Goal: Task Accomplishment & Management: Manage account settings

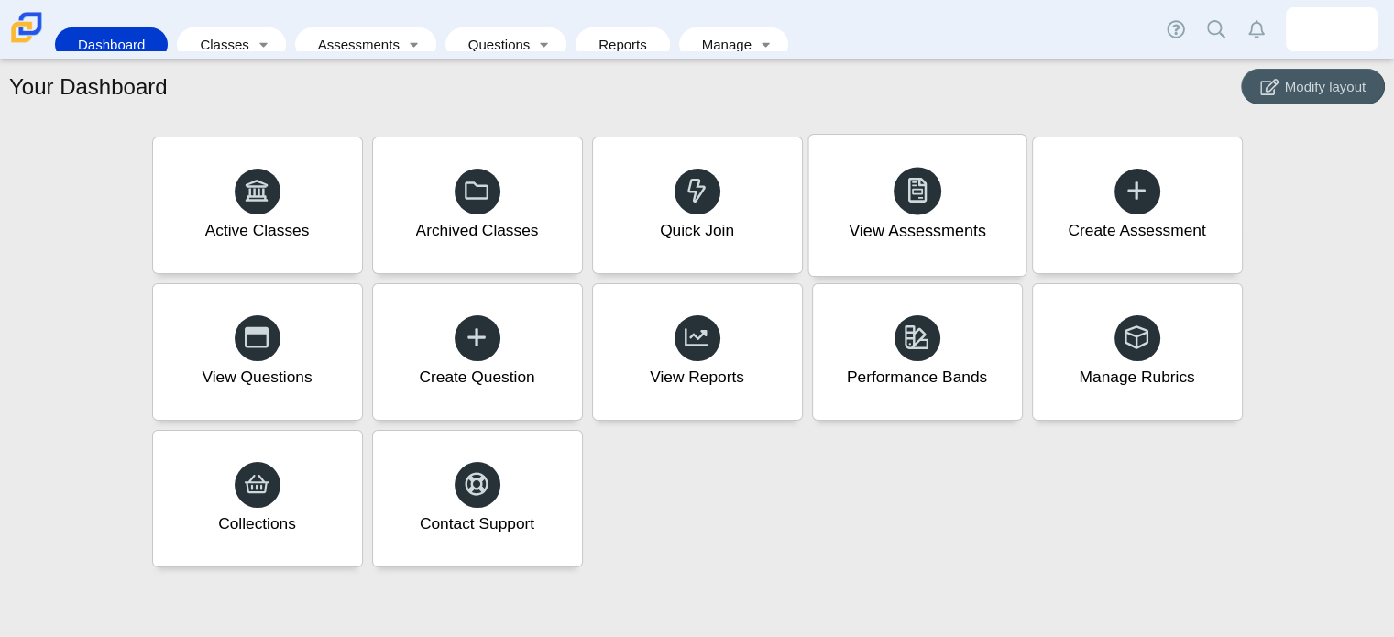
click at [930, 247] on div "View Assessments" at bounding box center [916, 205] width 217 height 141
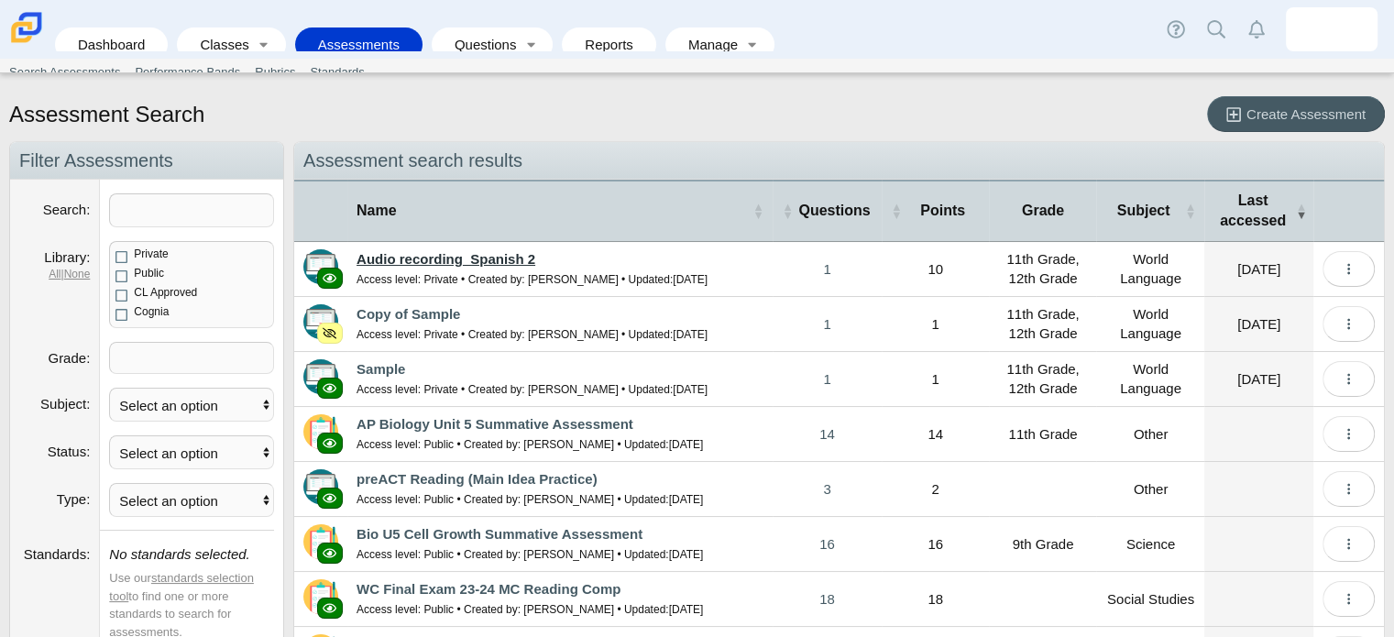
click at [478, 264] on link "Audio recording_Spanish 2" at bounding box center [446, 259] width 179 height 16
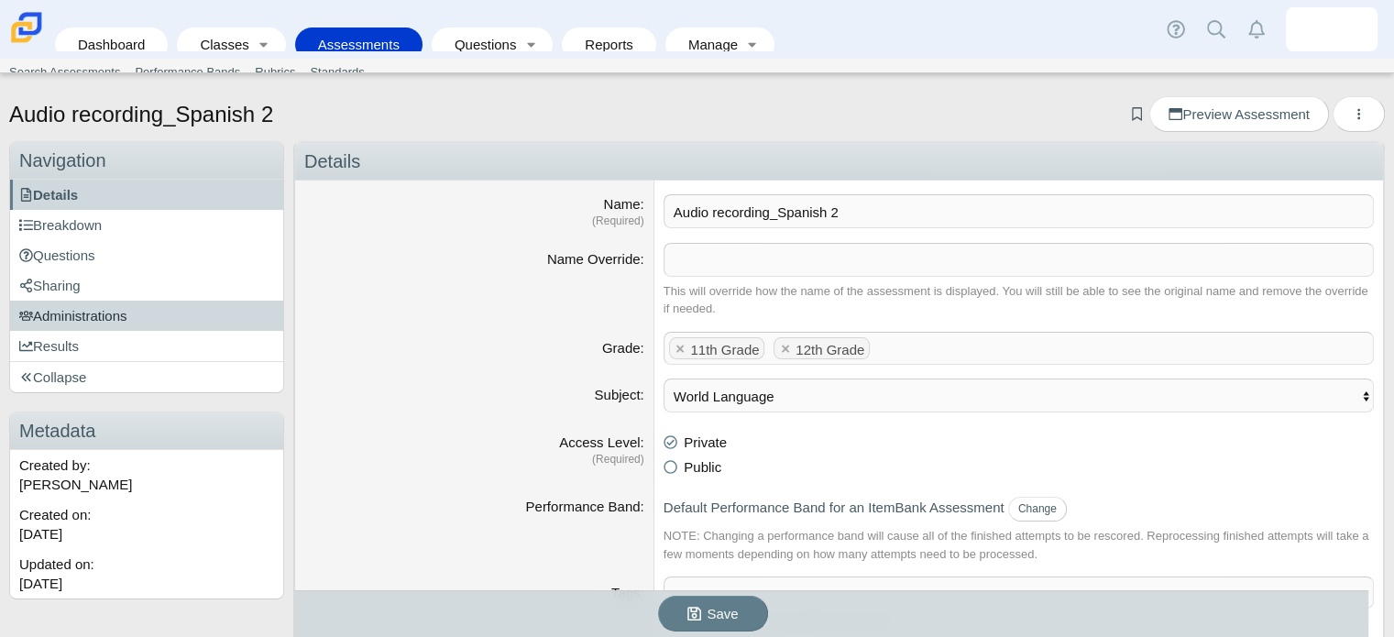
click at [33, 318] on span "Administrations" at bounding box center [73, 316] width 108 height 16
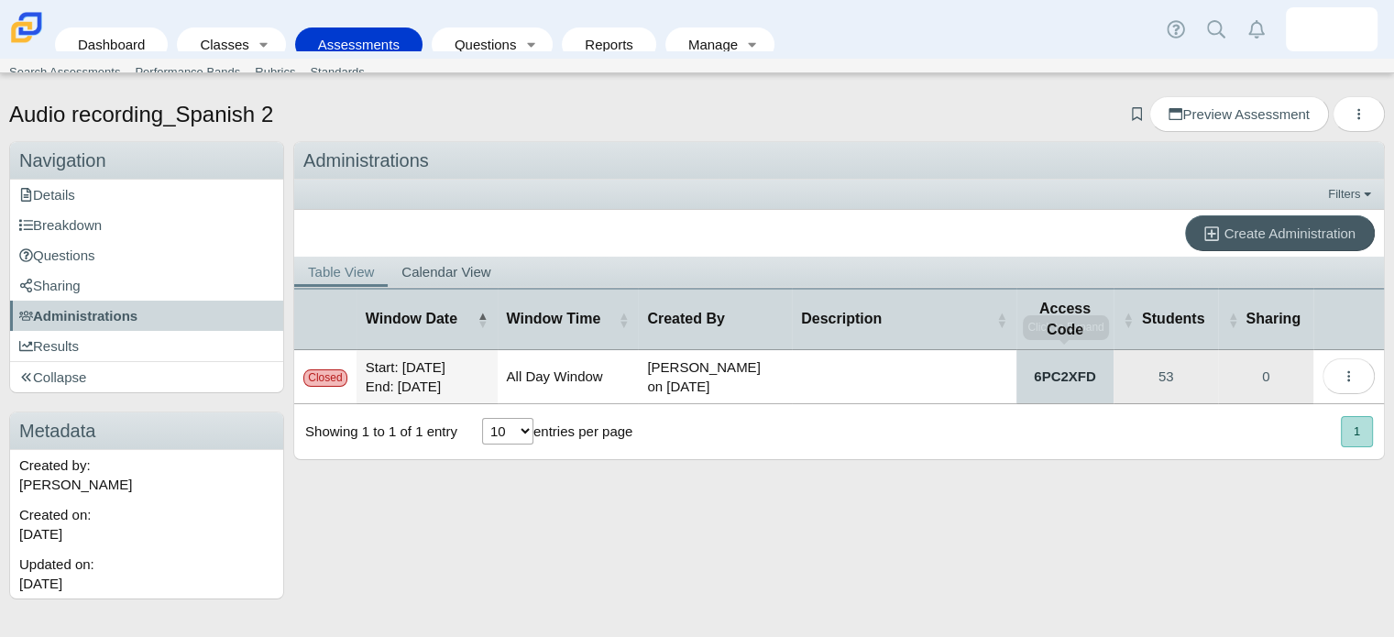
click at [1084, 376] on link "6PC2XFD" at bounding box center [1065, 376] width 97 height 53
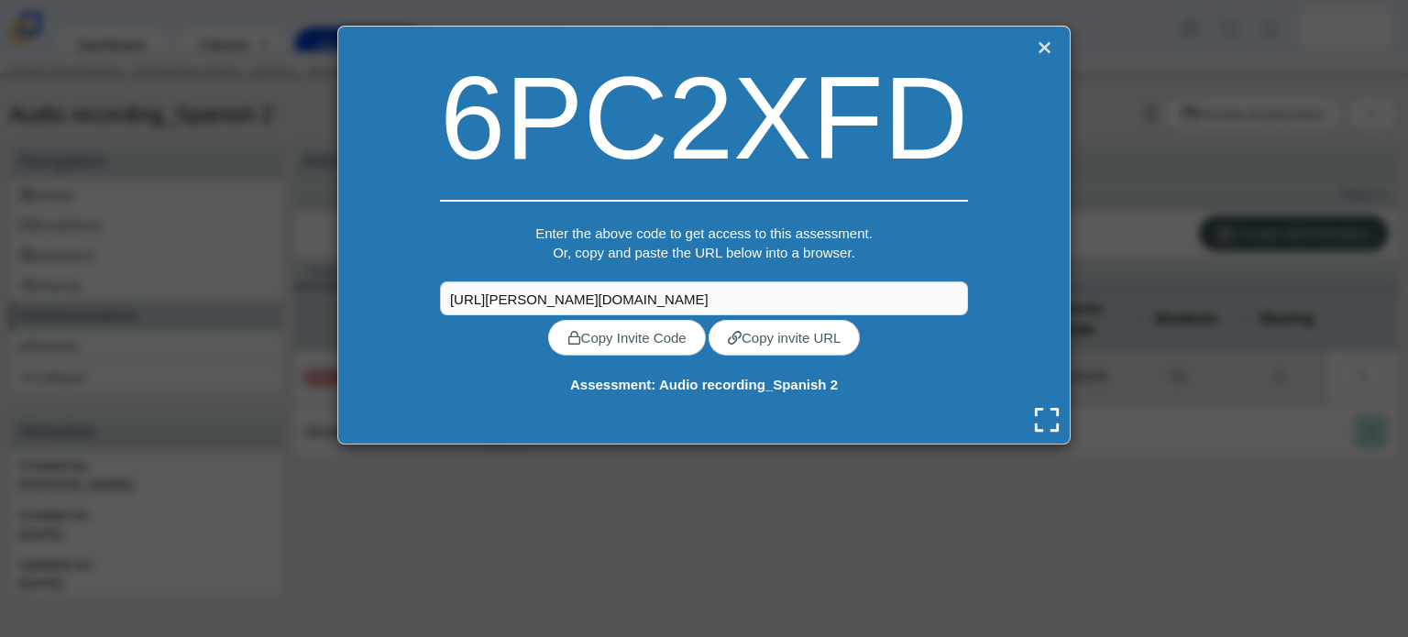
click at [1032, 50] on link "Close" at bounding box center [1044, 49] width 24 height 26
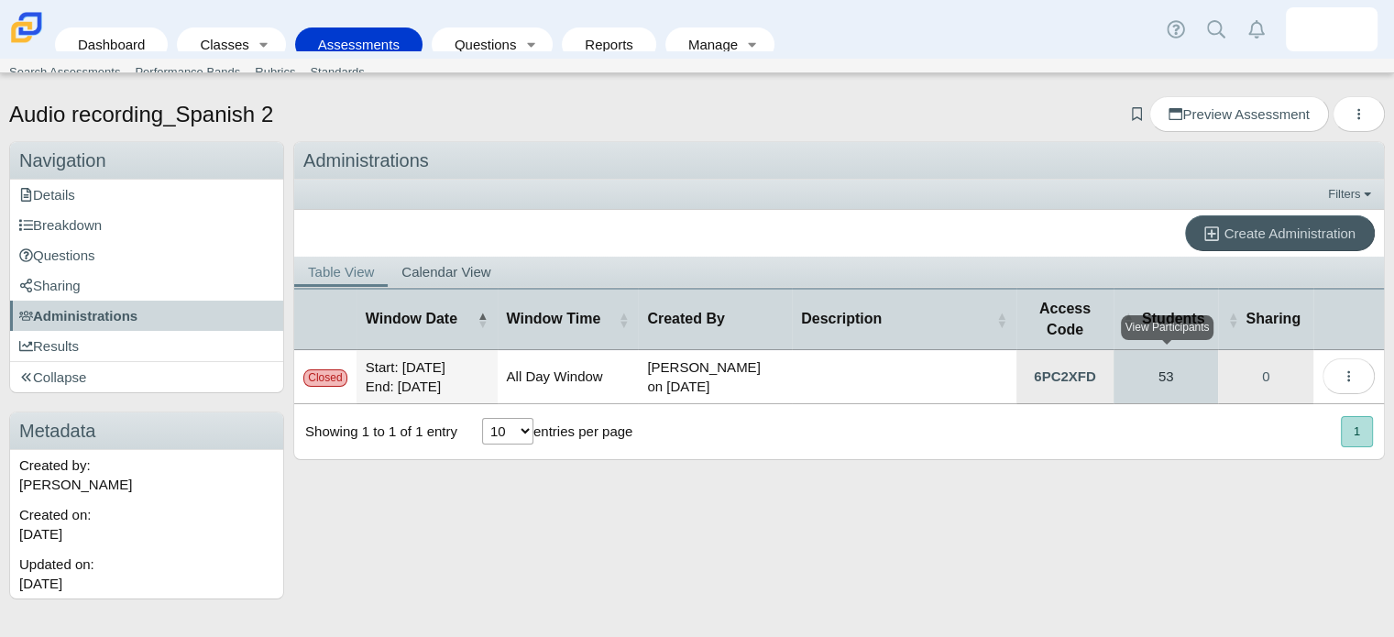
click at [1172, 382] on link "53" at bounding box center [1166, 376] width 105 height 53
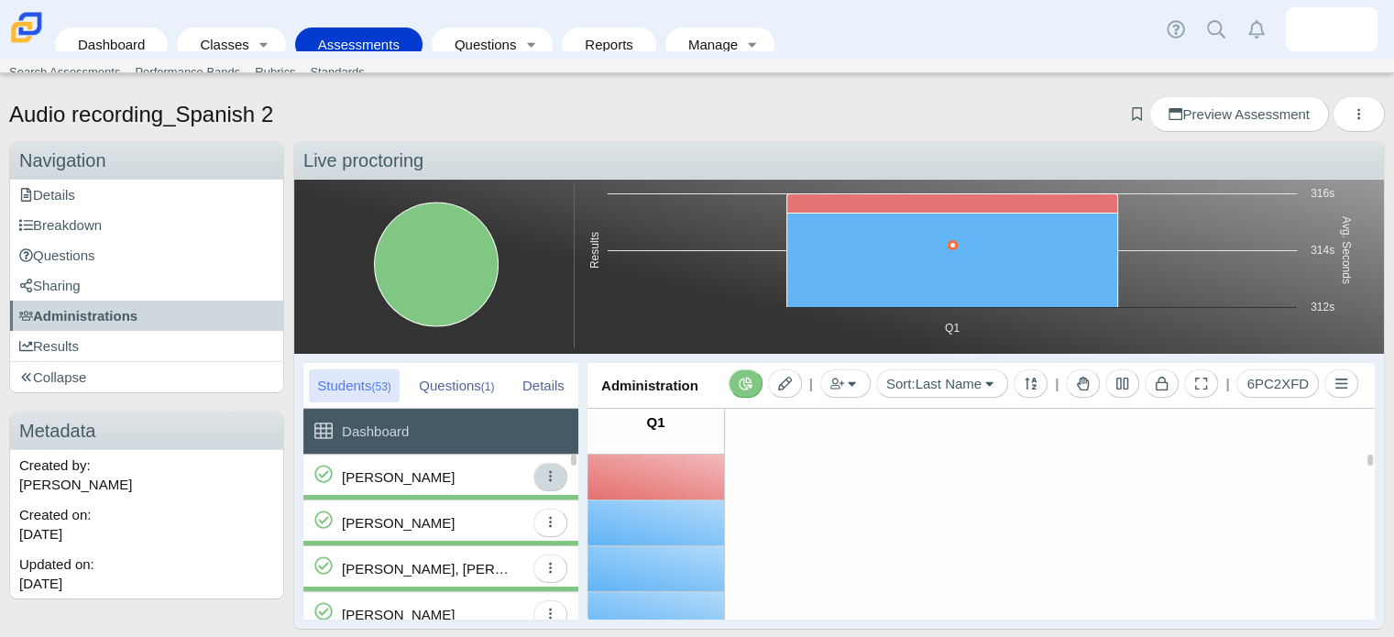
click at [549, 469] on icon "button" at bounding box center [551, 476] width 14 height 14
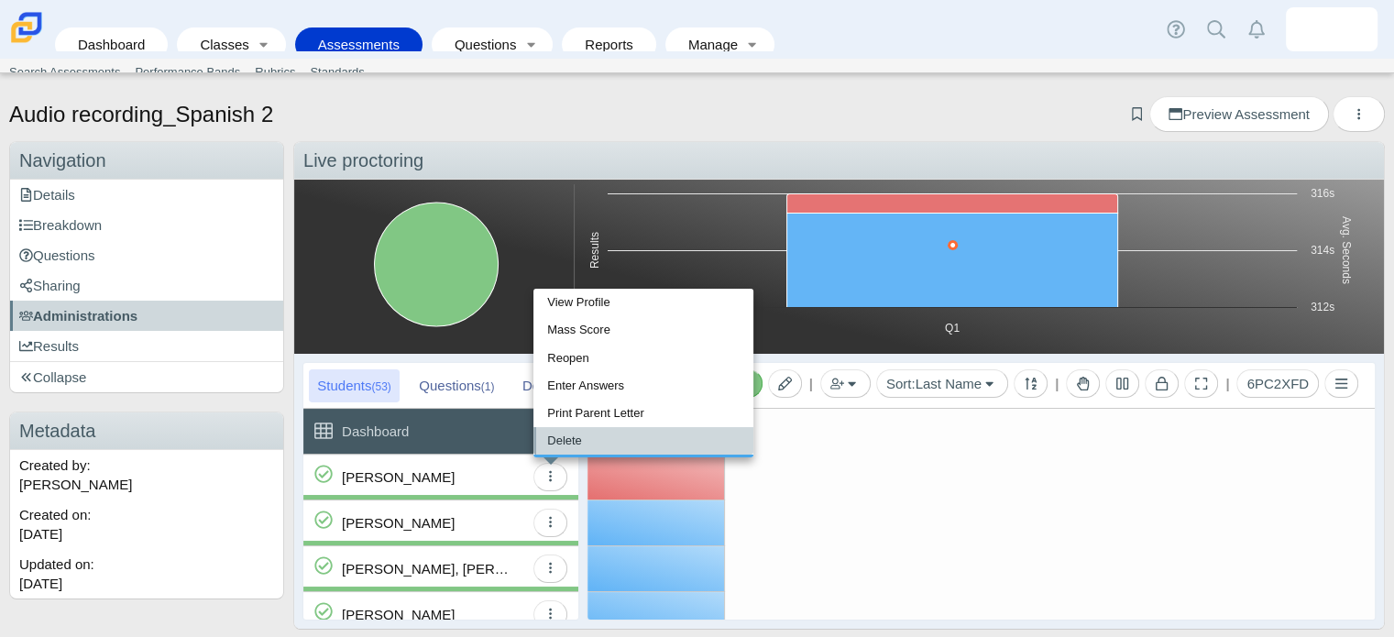
click at [593, 437] on link "Delete" at bounding box center [643, 440] width 220 height 27
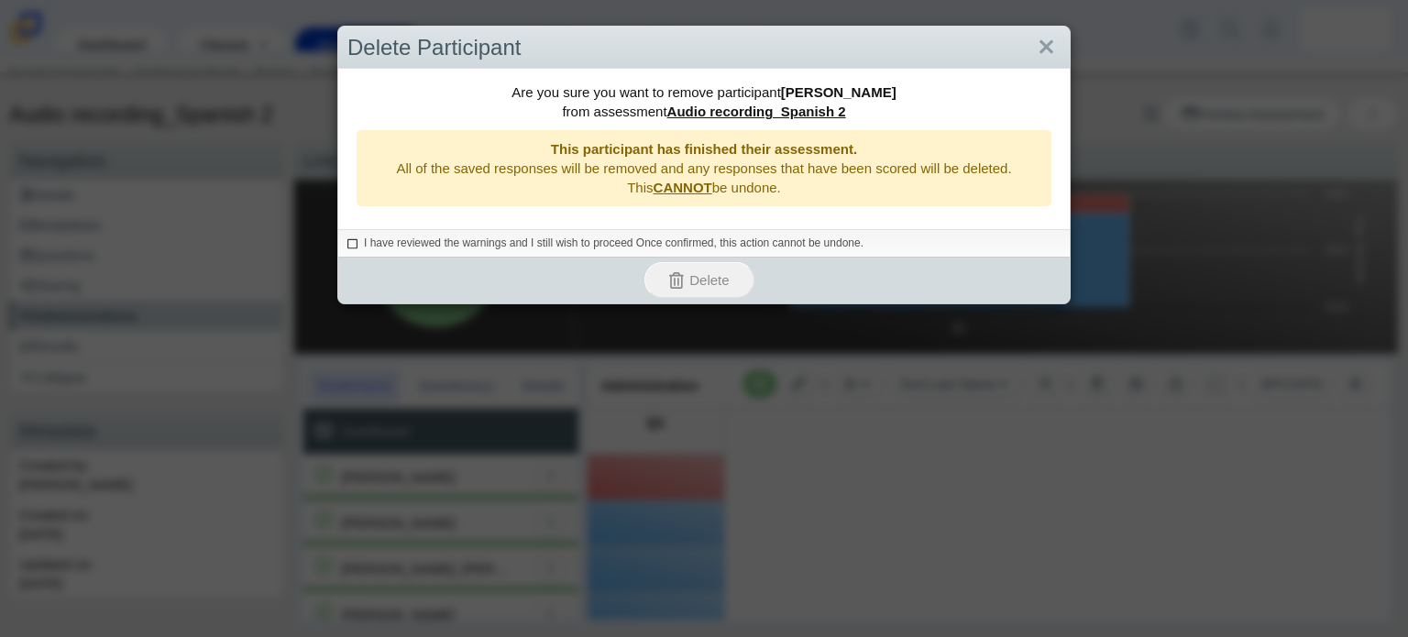
click at [757, 241] on span "I have reviewed the warnings and I still wish to proceed Once confirmed, this a…" at bounding box center [614, 242] width 500 height 13
click at [358, 241] on input "I have reviewed the warnings and I still wish to proceed Once confirmed, this a…" at bounding box center [352, 241] width 12 height 12
checkbox input "true"
click at [715, 284] on span "Delete" at bounding box center [708, 280] width 39 height 16
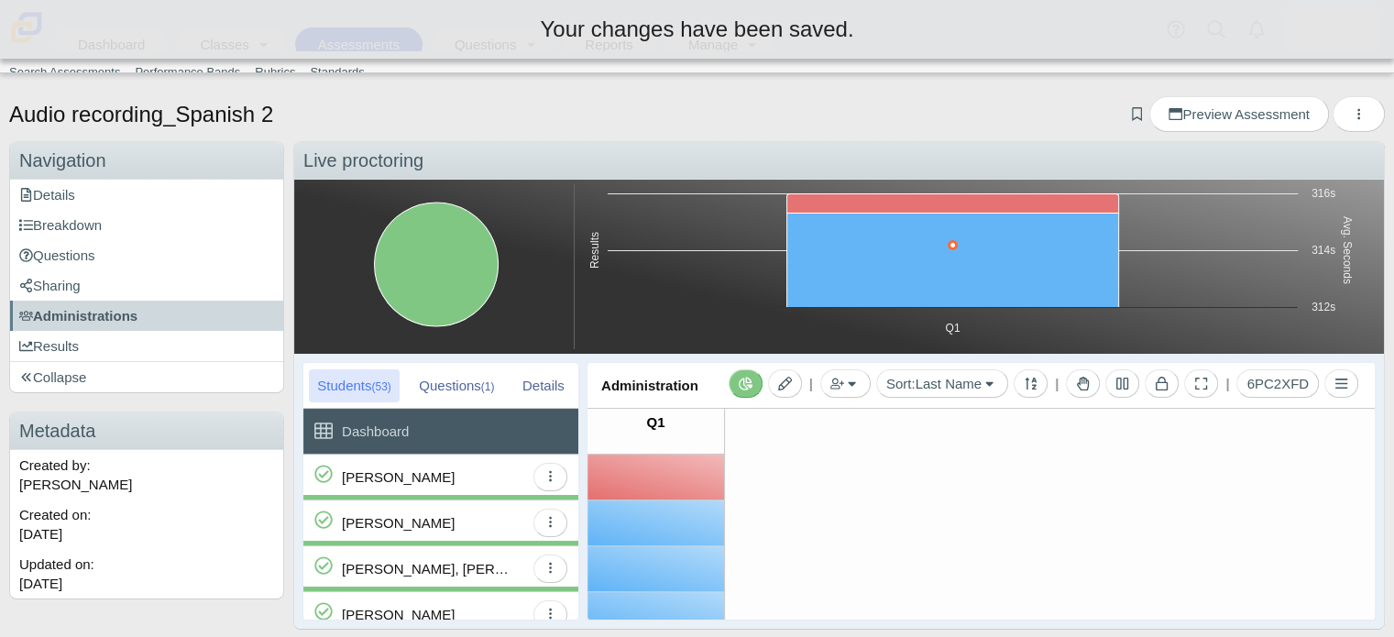
scroll to position [11, 0]
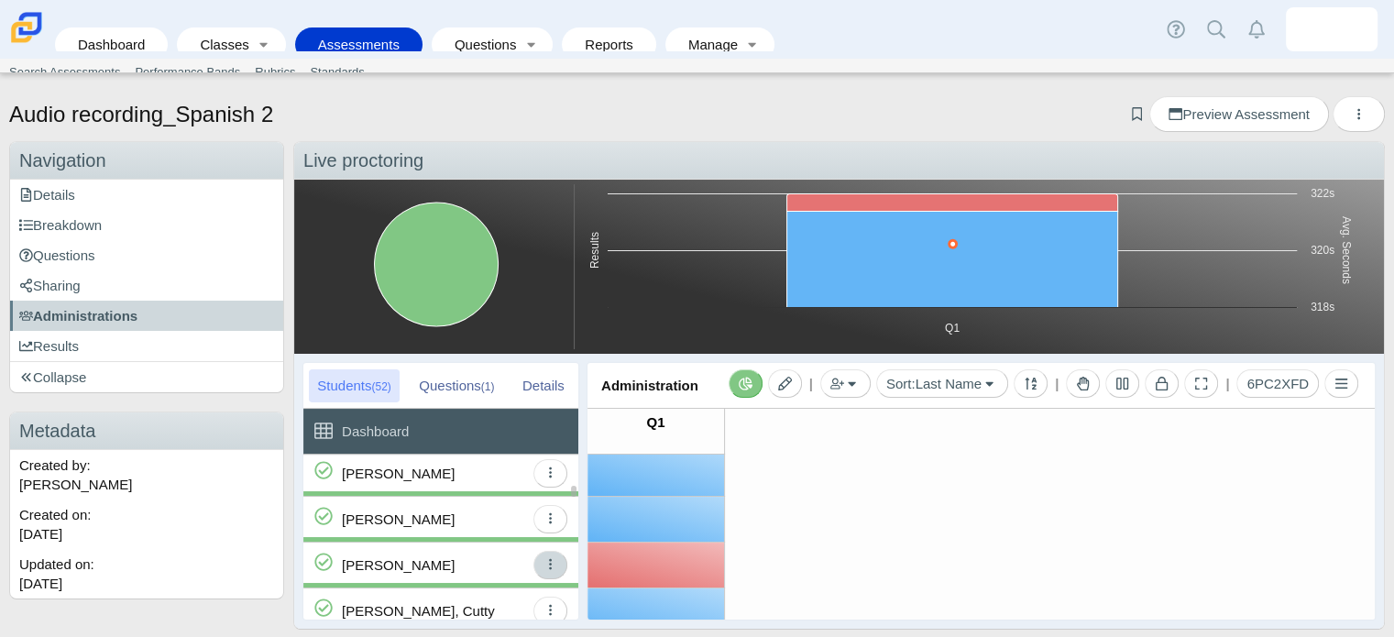
click at [550, 570] on icon "button" at bounding box center [551, 564] width 14 height 14
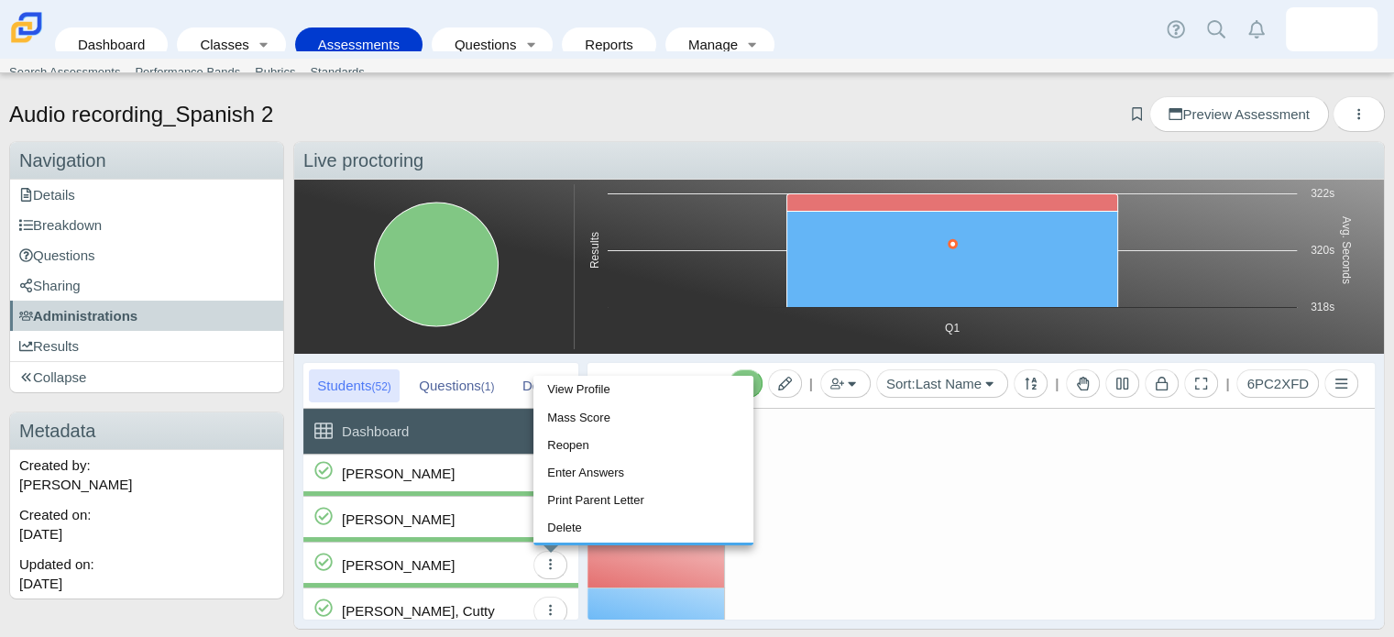
click at [437, 544] on div "[PERSON_NAME]" at bounding box center [398, 565] width 113 height 45
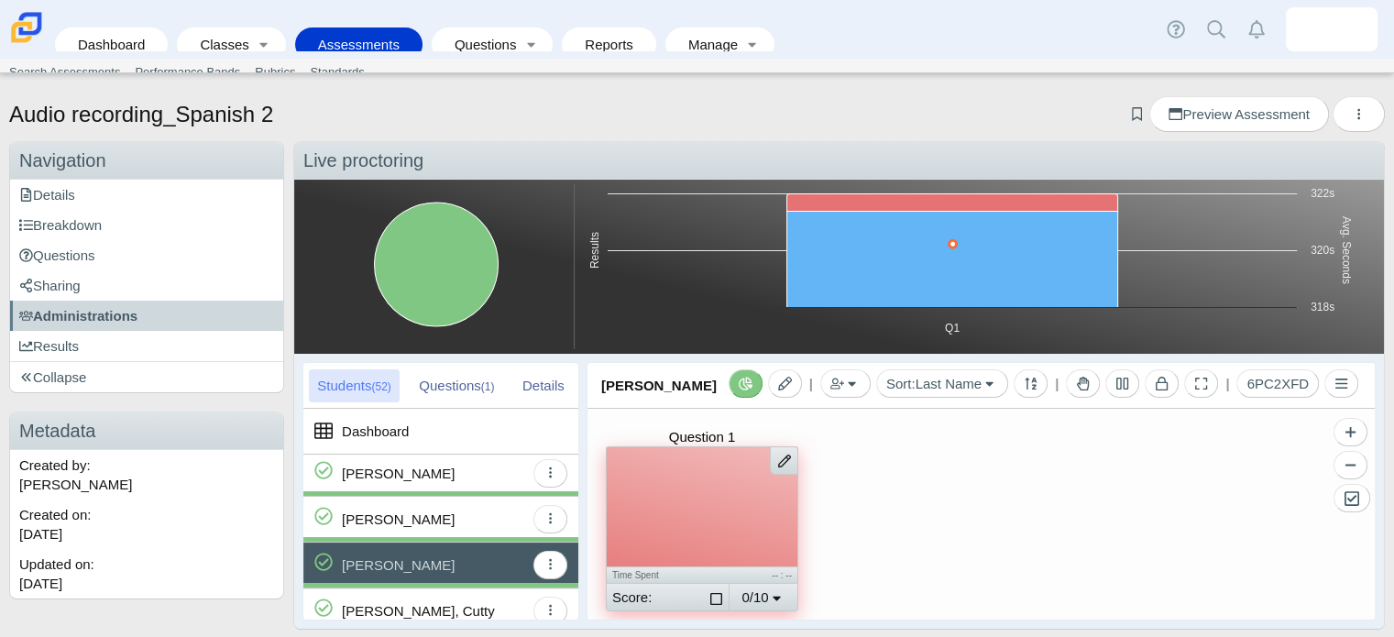
click at [751, 505] on div at bounding box center [702, 506] width 191 height 119
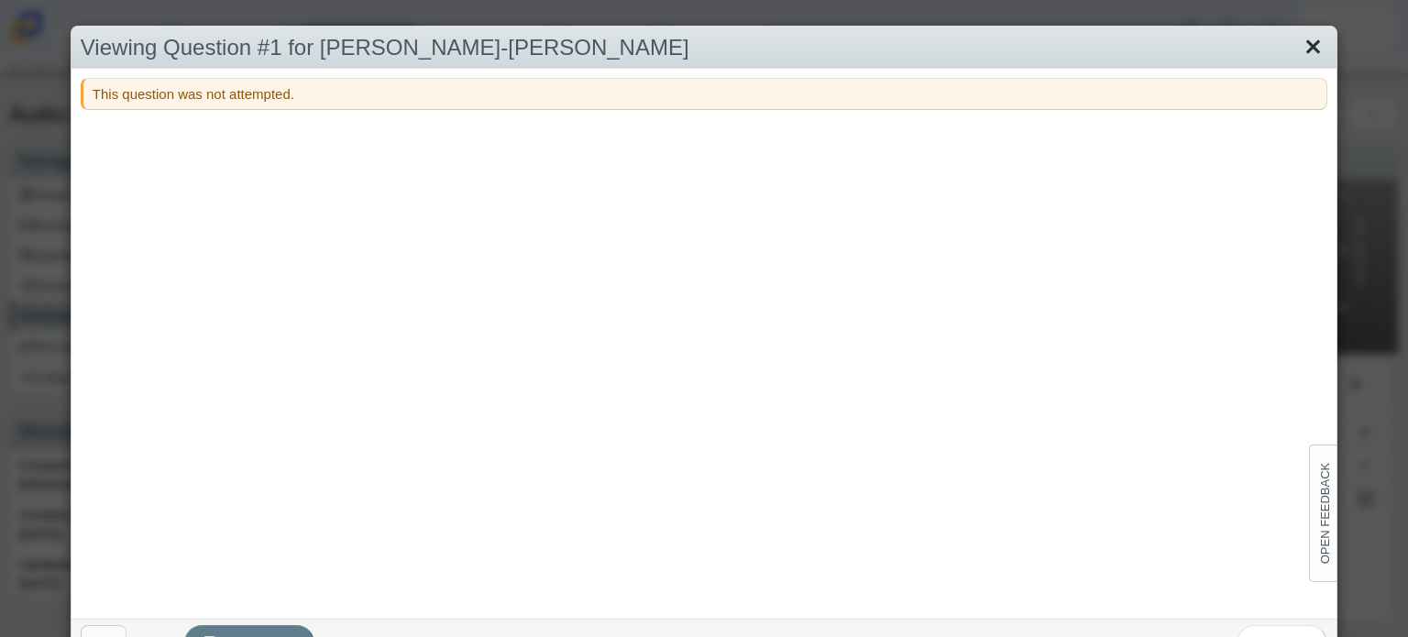
click at [1308, 54] on link "Close" at bounding box center [1313, 47] width 28 height 31
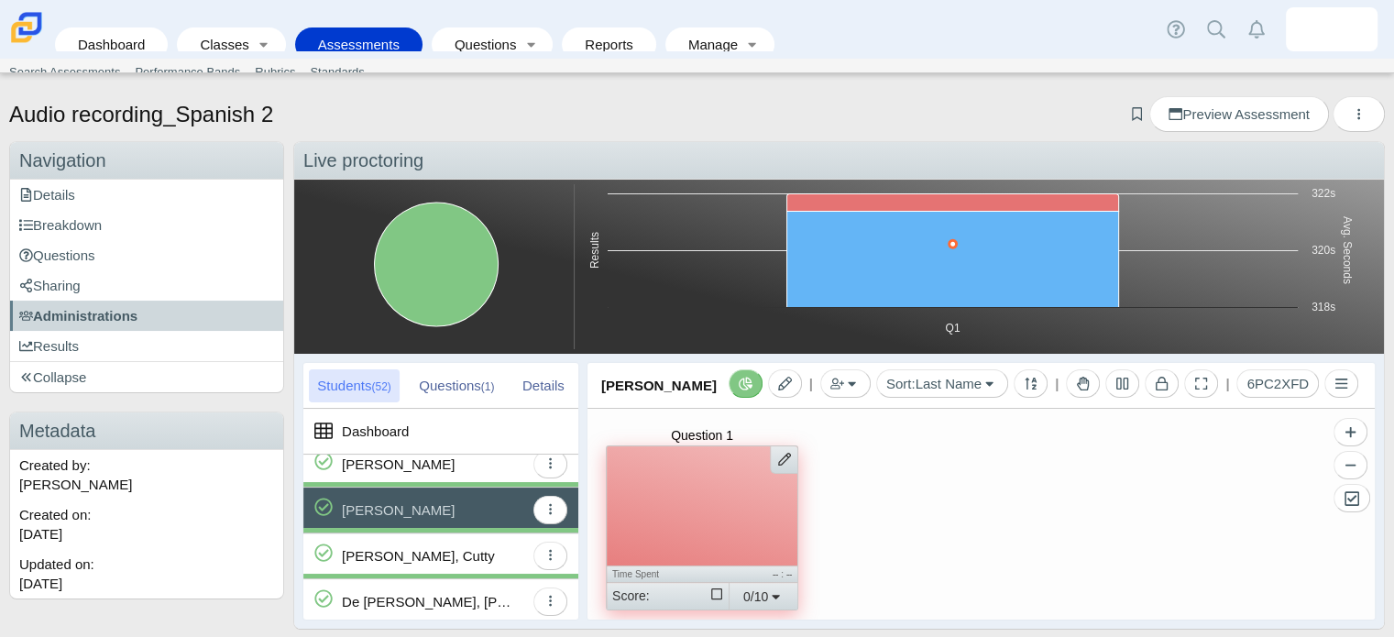
click at [911, 540] on div "Question 1 Time Spent -- : -- Score: Select for grading 0/10 0 Grading 0" at bounding box center [981, 514] width 787 height 211
click at [780, 457] on icon at bounding box center [784, 459] width 13 height 13
click at [865, 497] on link "Remove Manual Score" at bounding box center [880, 496] width 220 height 27
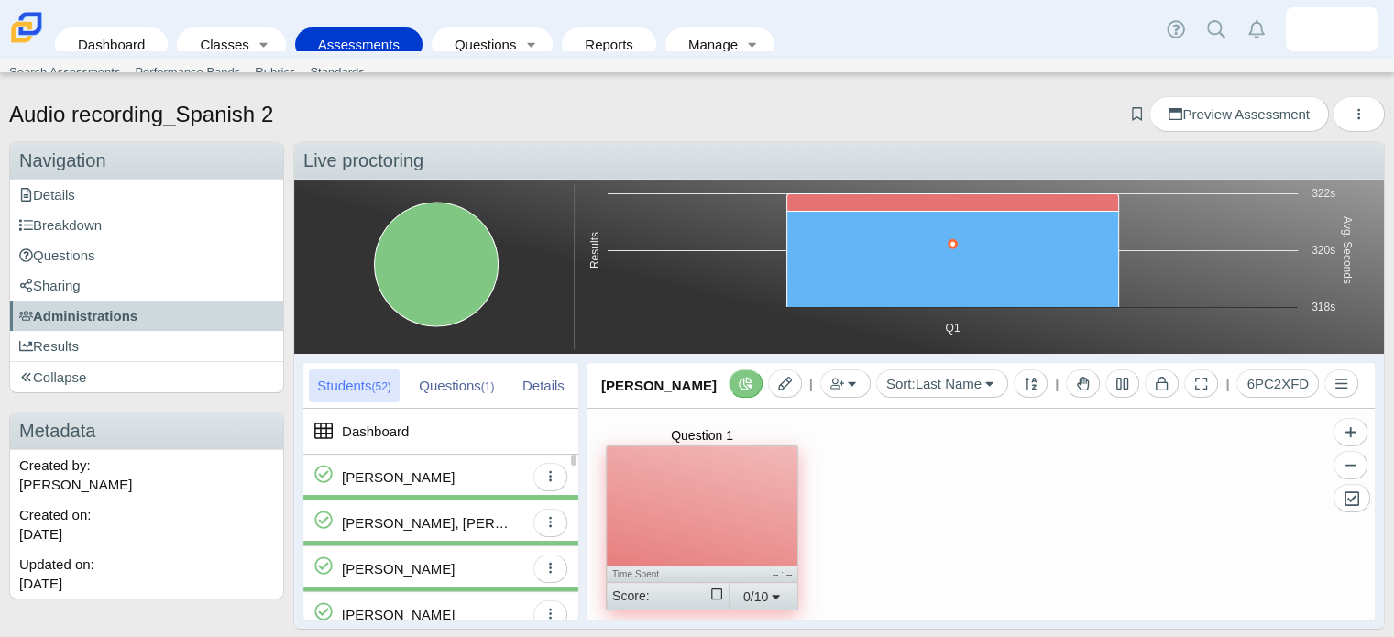
click at [466, 468] on div "[PERSON_NAME]" at bounding box center [433, 477] width 182 height 45
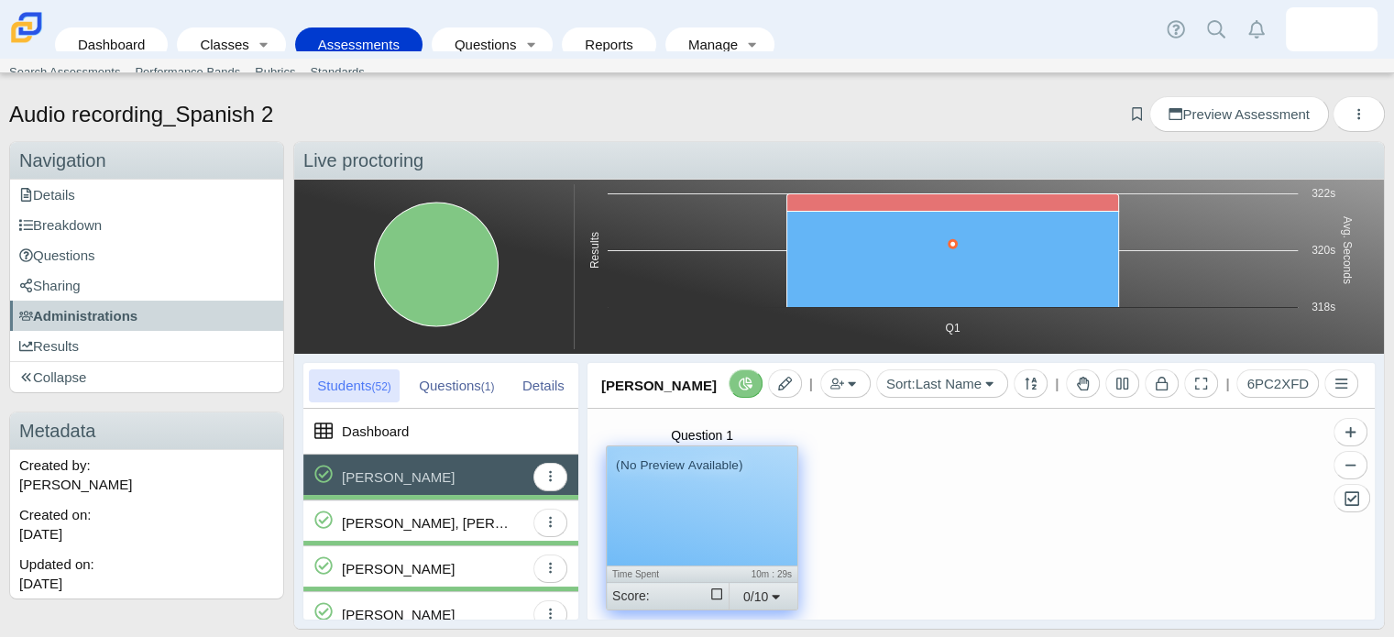
click at [682, 522] on div "(No Preview Available)" at bounding box center [702, 505] width 191 height 119
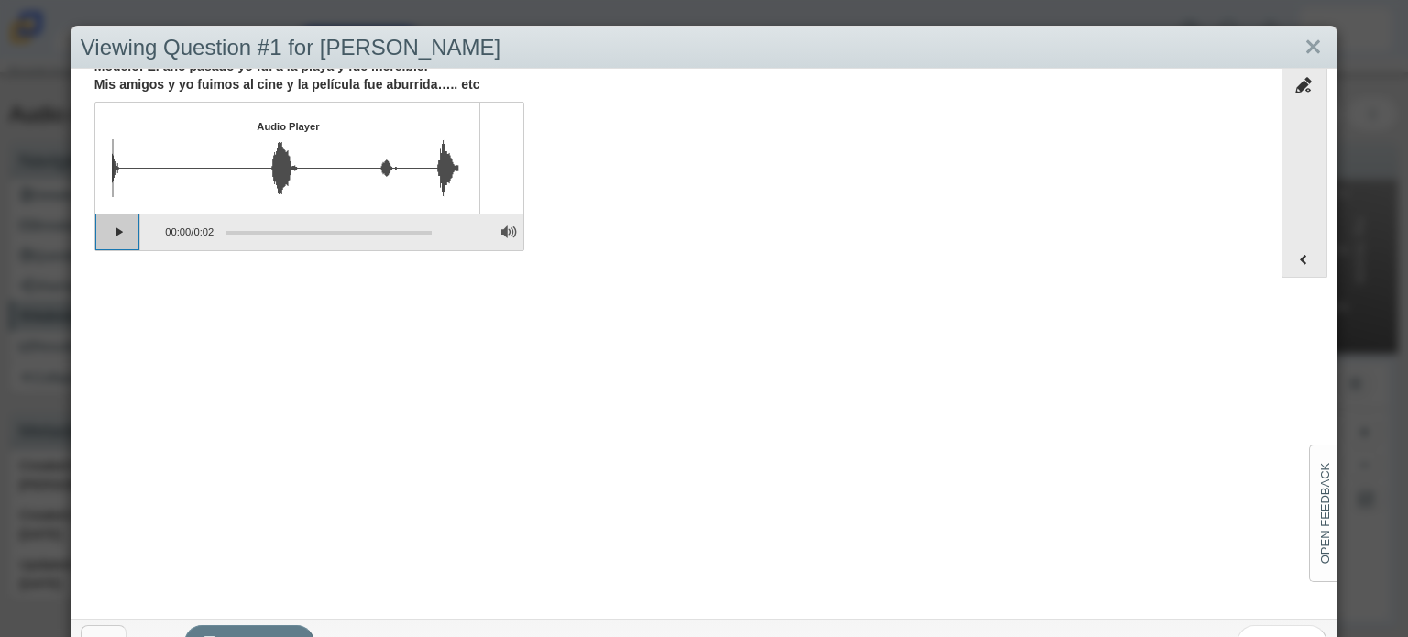
click at [124, 225] on button "Play" at bounding box center [118, 232] width 46 height 37
click at [1299, 48] on link "Close" at bounding box center [1313, 47] width 28 height 31
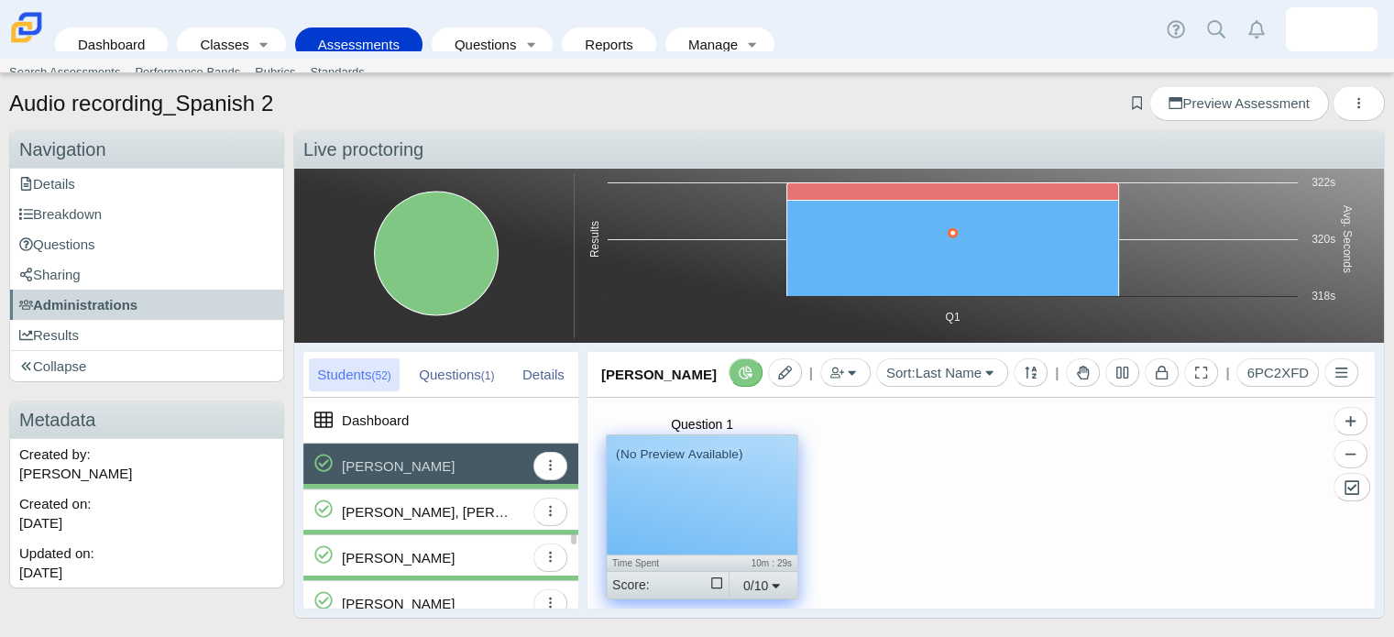
scroll to position [103, 0]
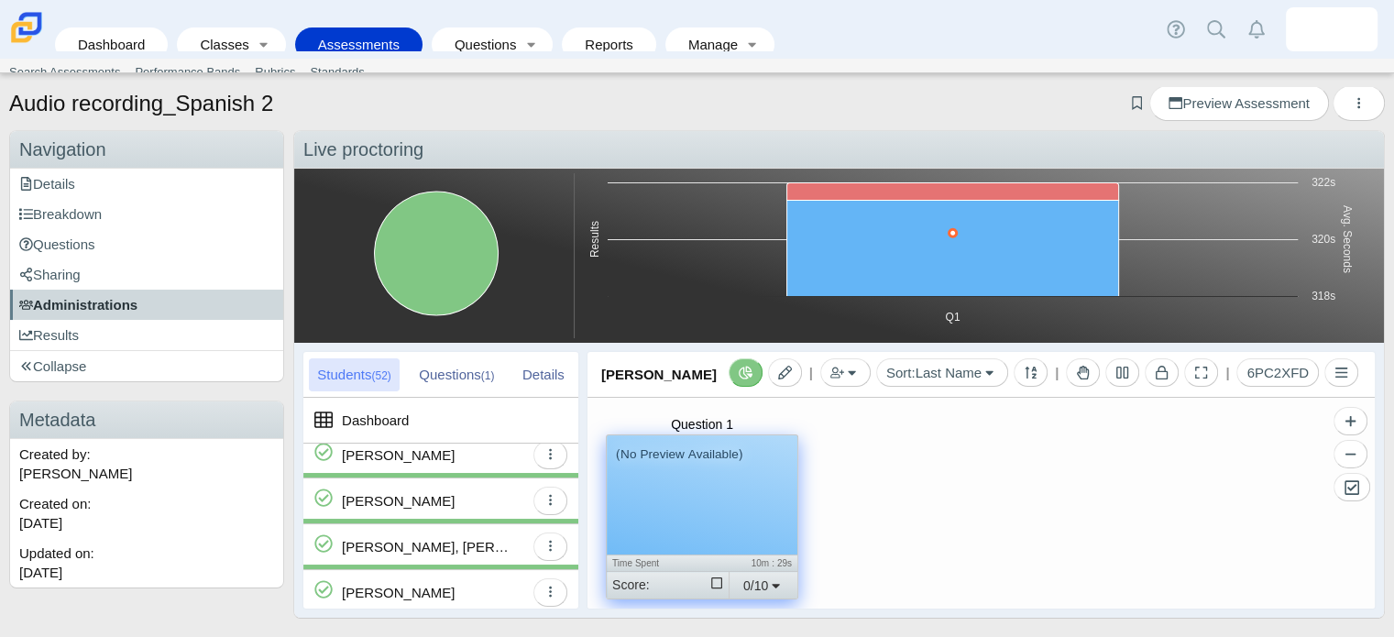
click at [115, 308] on span "Administrations" at bounding box center [78, 305] width 118 height 16
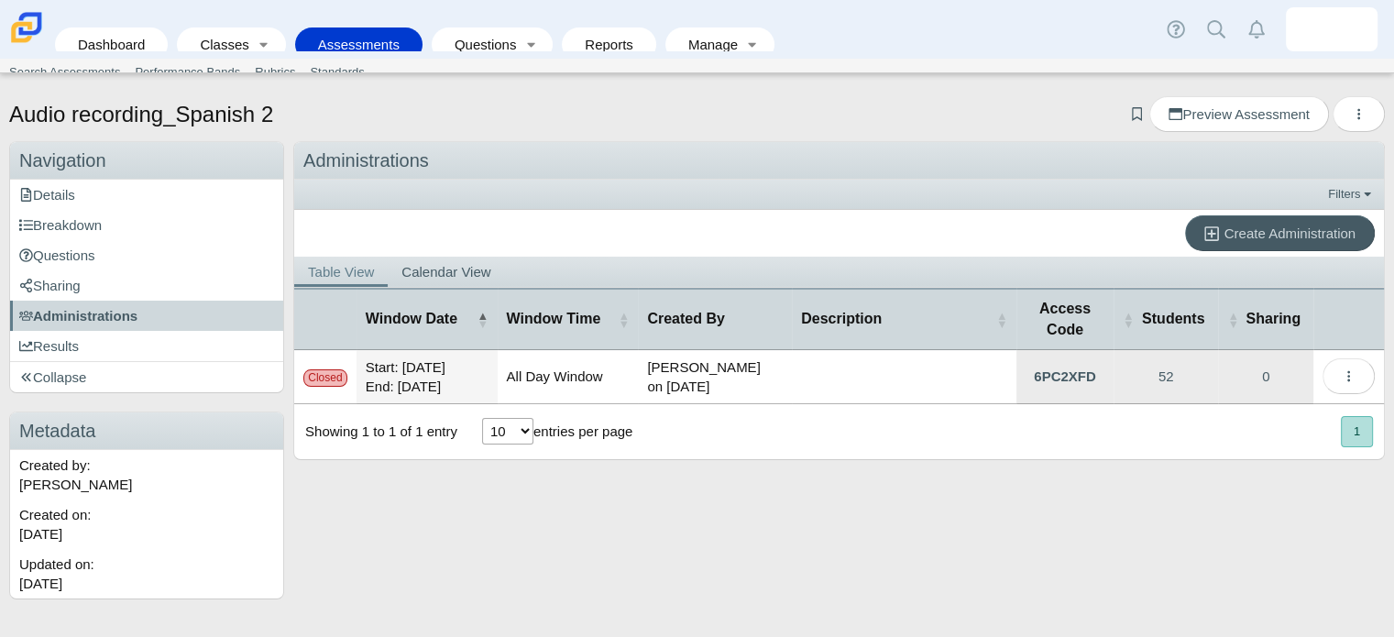
click at [546, 360] on td "All Day Window" at bounding box center [568, 377] width 141 height 54
click at [1333, 367] on button "More options" at bounding box center [1349, 376] width 52 height 36
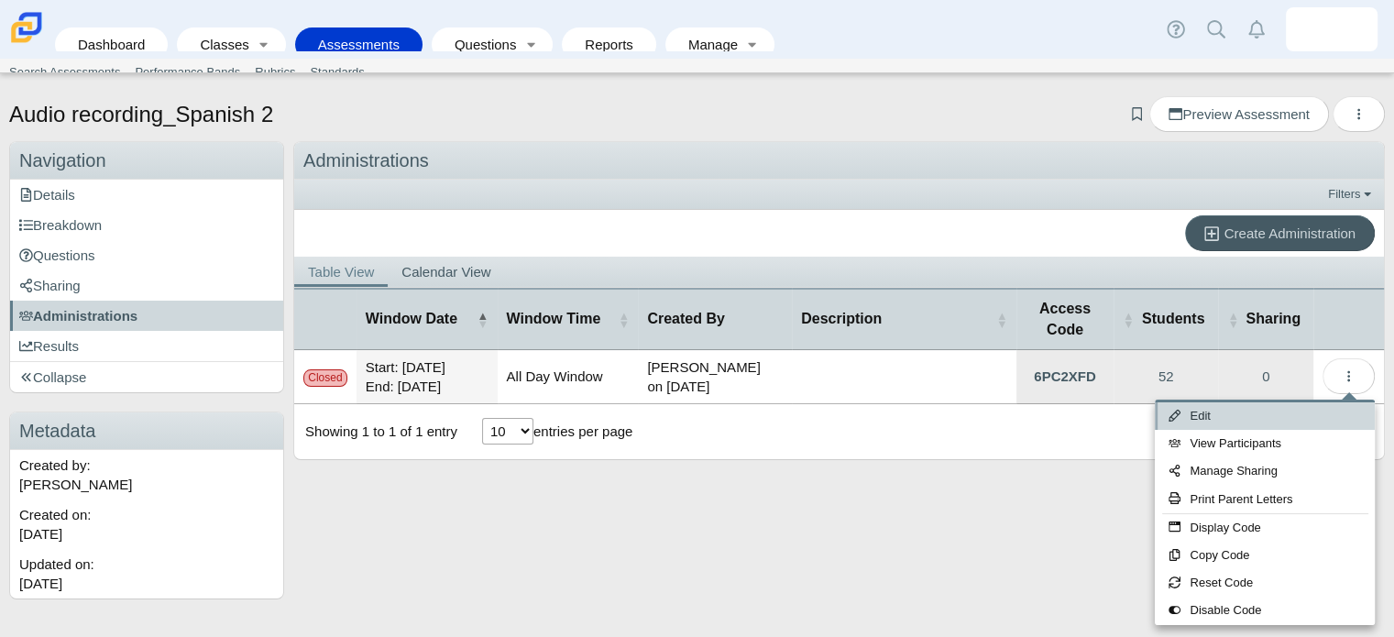
click at [1260, 403] on link "Edit" at bounding box center [1265, 415] width 220 height 27
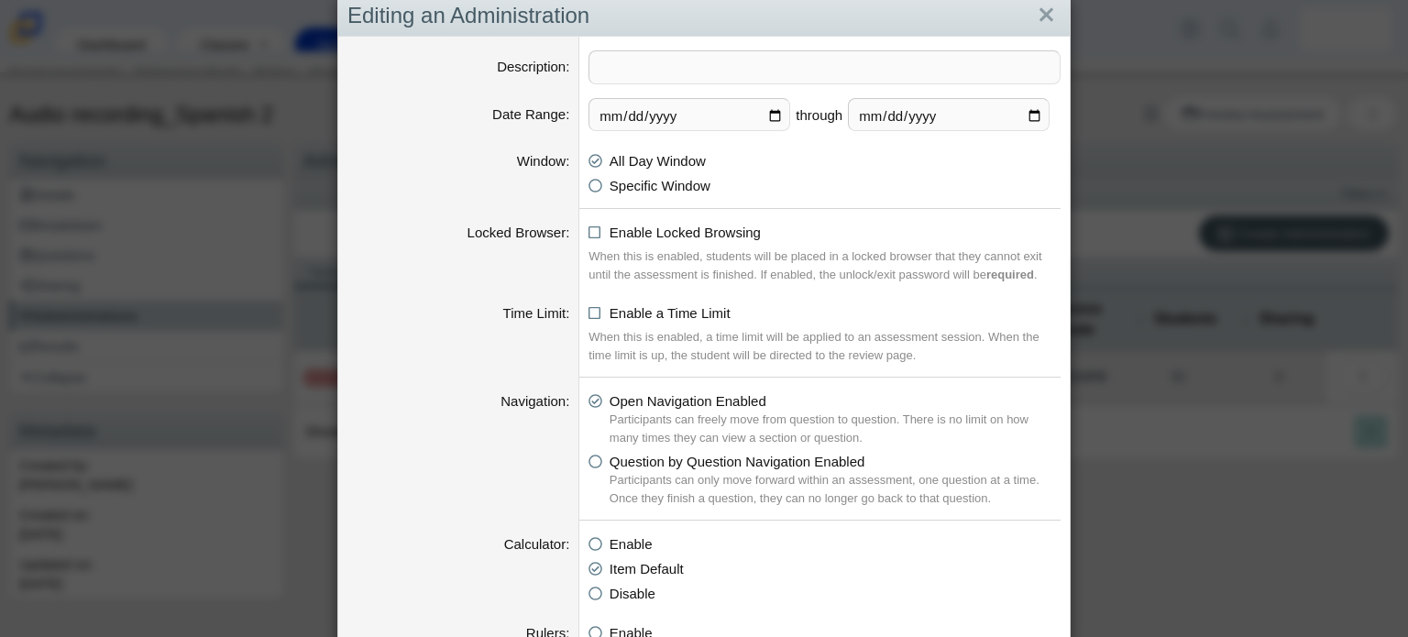
scroll to position [31, 0]
click at [1039, 116] on input "[DATE]" at bounding box center [949, 115] width 202 height 33
click at [1037, 117] on input "[DATE]" at bounding box center [949, 115] width 202 height 33
type input "[DATE]"
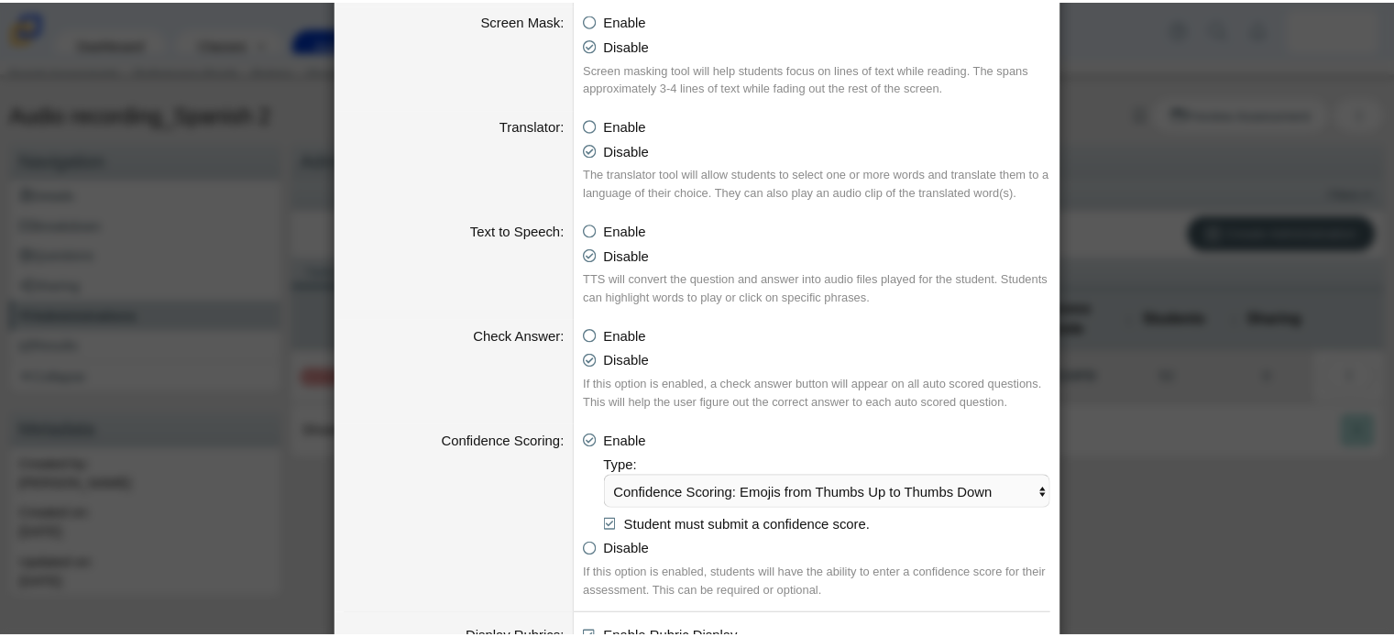
scroll to position [1954, 0]
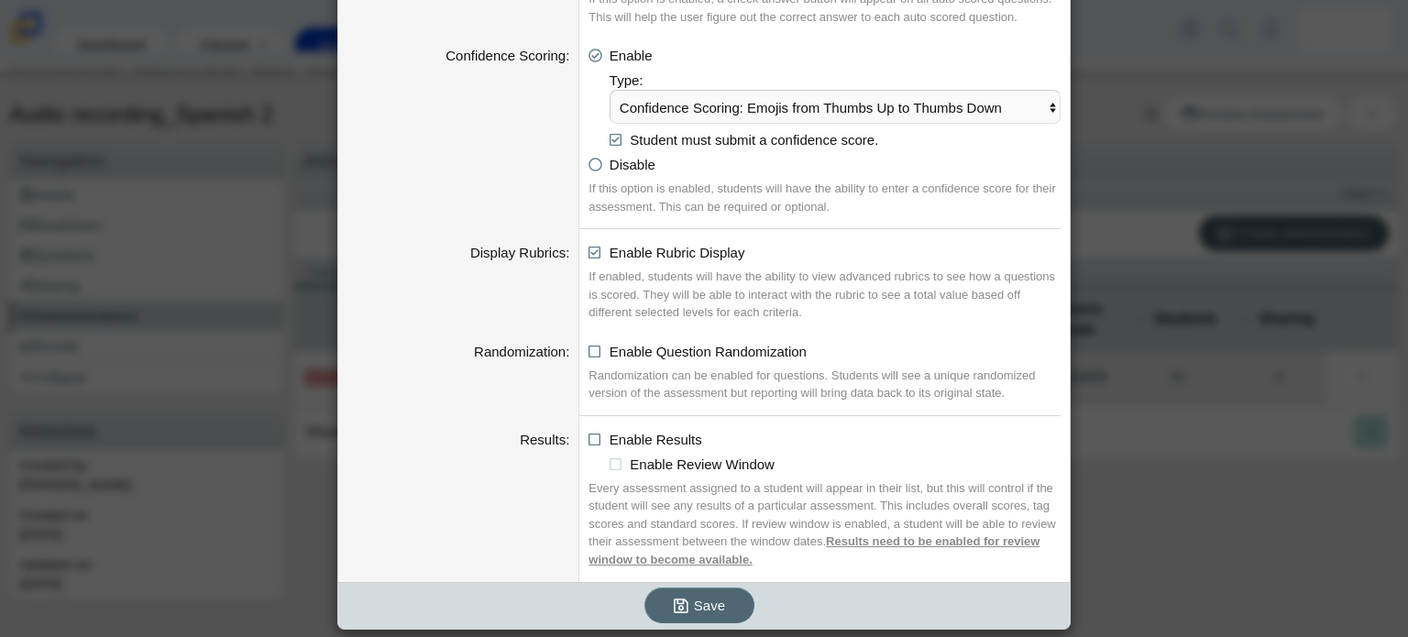
click at [694, 598] on span "Save" at bounding box center [709, 606] width 31 height 16
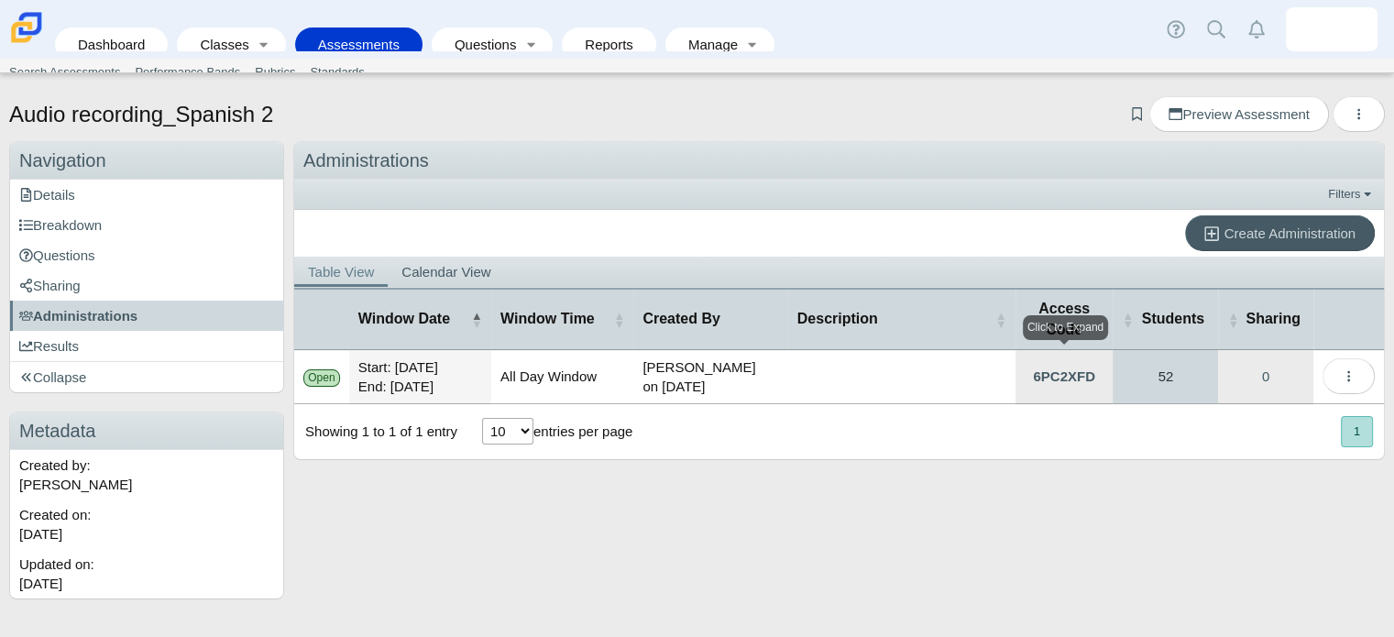
click at [1149, 366] on link "52" at bounding box center [1165, 376] width 105 height 53
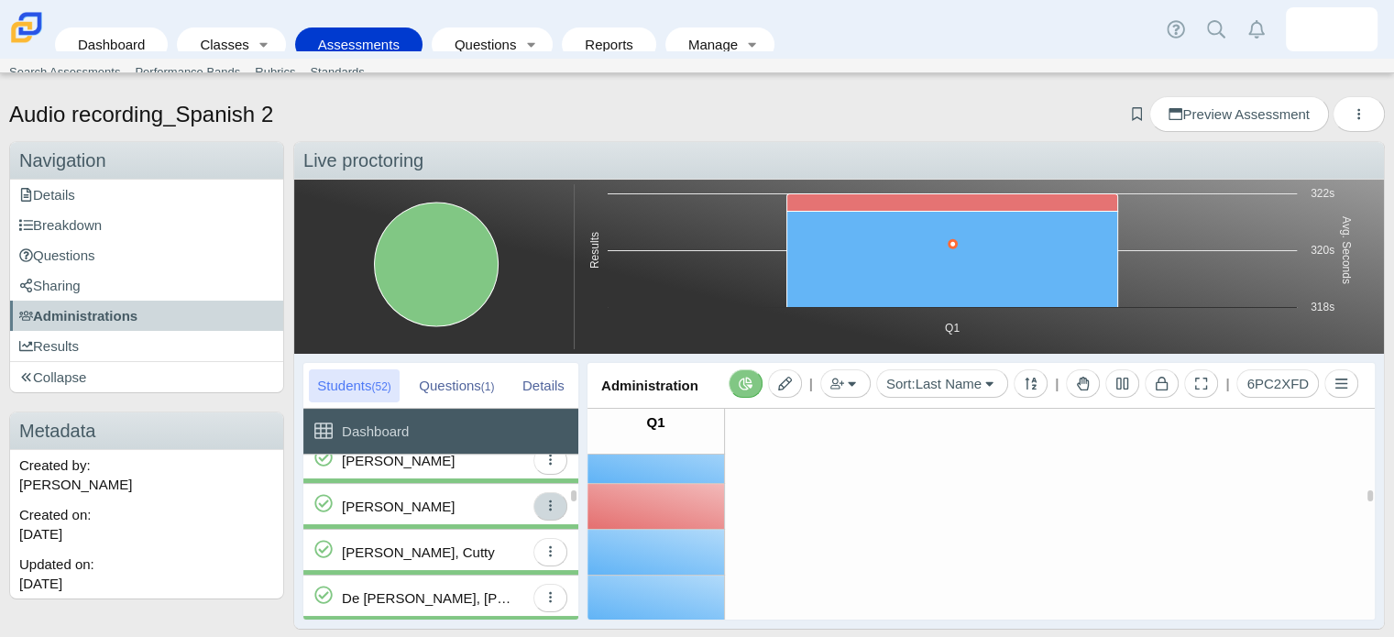
click at [551, 509] on icon "button" at bounding box center [550, 505] width 3 height 11
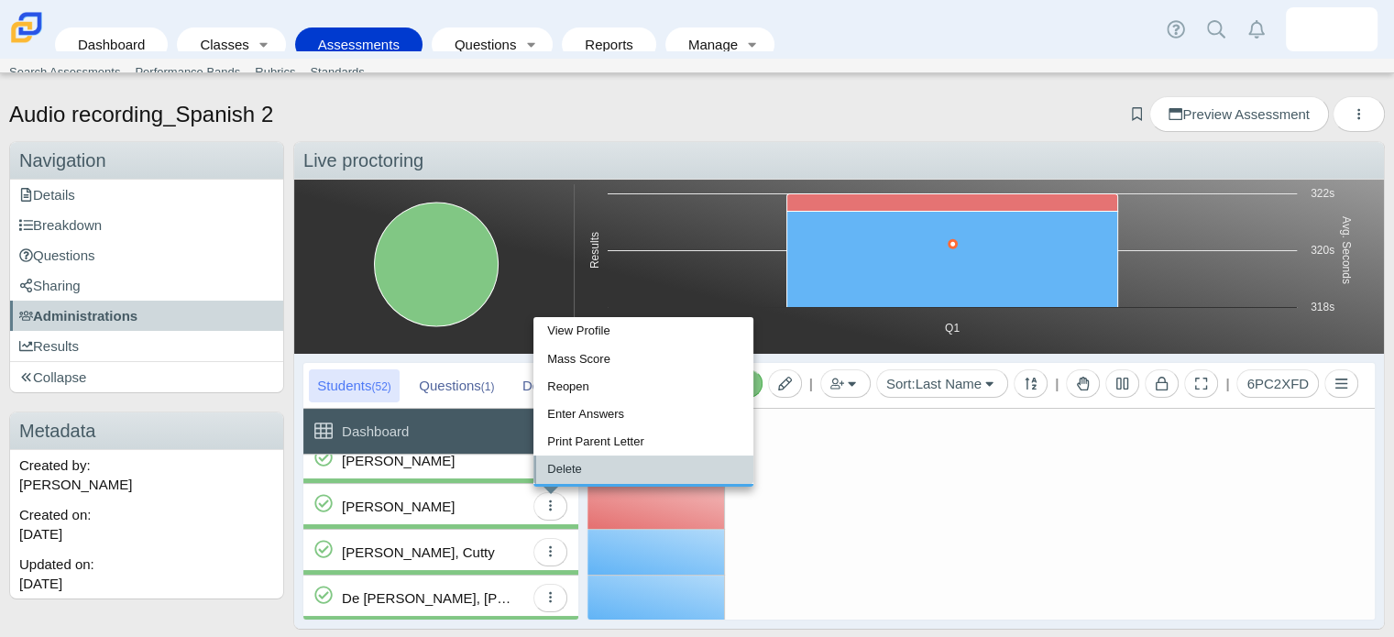
click at [587, 472] on link "Delete" at bounding box center [643, 469] width 220 height 27
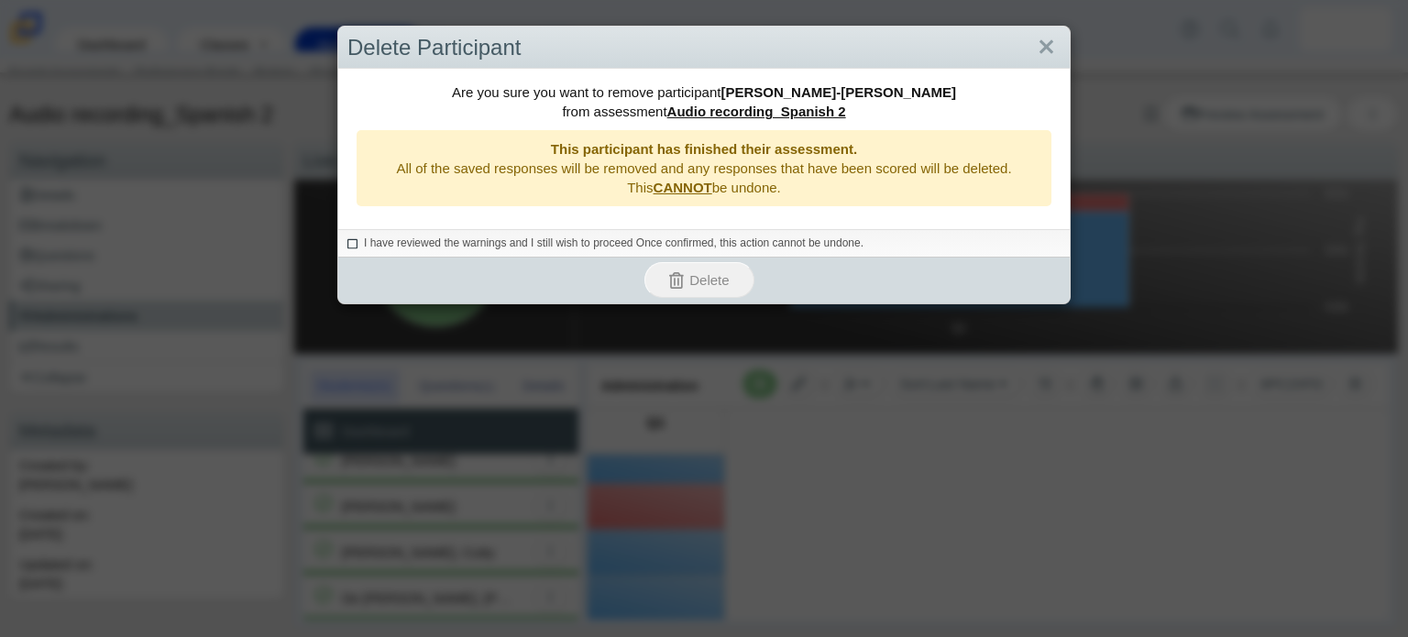
click at [347, 246] on icon at bounding box center [352, 241] width 11 height 10
click at [347, 246] on input "I have reviewed the warnings and I still wish to proceed Once confirmed, this a…" at bounding box center [352, 241] width 12 height 12
checkbox input "true"
click at [722, 274] on button "Delete" at bounding box center [699, 280] width 110 height 36
